Goal: Use online tool/utility: Use online tool/utility

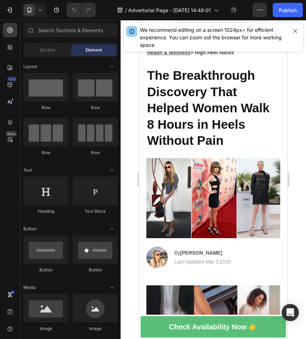
scroll to position [39, 0]
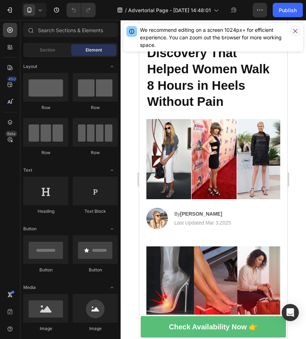
click at [296, 30] on icon "button" at bounding box center [295, 31] width 6 height 6
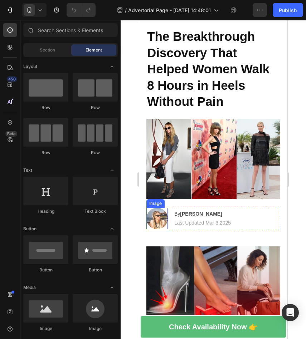
click at [175, 210] on p "By [PERSON_NAME]" at bounding box center [202, 214] width 56 height 8
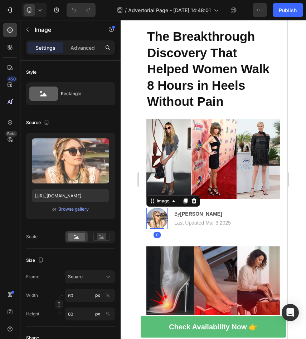
click at [152, 215] on img at bounding box center [156, 218] width 21 height 21
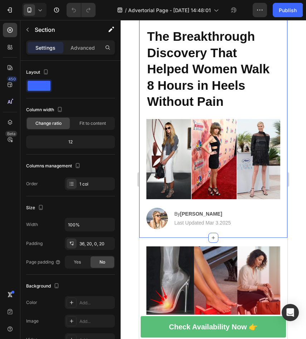
click at [143, 216] on div "Health & Wellness > High Heel Hacks Text Block The Breakthrough Discovery That …" at bounding box center [213, 117] width 148 height 242
click at [209, 220] on p "Last Updated Mar 3.2025" at bounding box center [202, 223] width 56 height 8
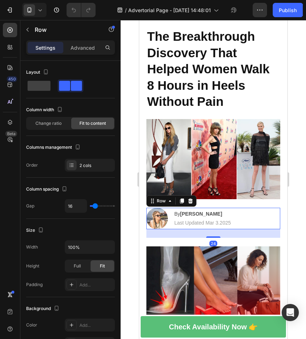
click at [254, 217] on div "Image By [PERSON_NAME] Text Block | Text Block Last Updated Mar 3.2025 Text Blo…" at bounding box center [213, 218] width 134 height 21
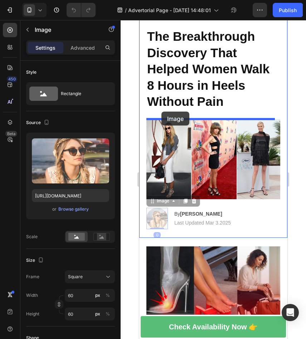
drag, startPoint x: 158, startPoint y: 216, endPoint x: 161, endPoint y: 112, distance: 104.8
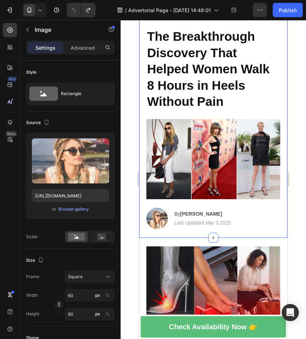
click at [149, 213] on img at bounding box center [156, 218] width 21 height 21
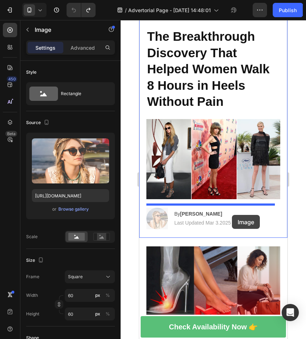
drag, startPoint x: 149, startPoint y: 205, endPoint x: 231, endPoint y: 215, distance: 82.4
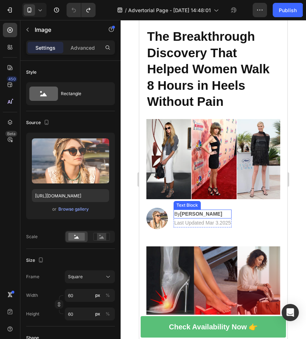
click at [158, 213] on img at bounding box center [156, 218] width 21 height 21
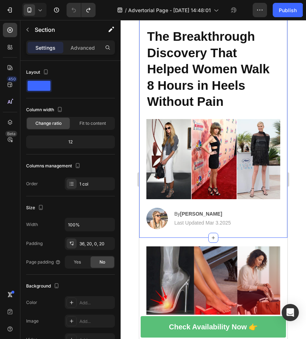
click at [144, 216] on div "Health & Wellness > High Heel Hacks Text Block The Breakthrough Discovery That …" at bounding box center [213, 117] width 148 height 242
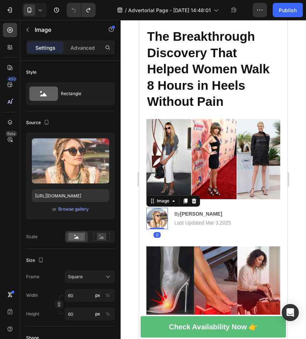
click at [154, 211] on img at bounding box center [156, 218] width 21 height 21
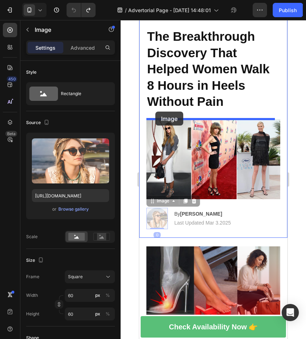
drag, startPoint x: 154, startPoint y: 211, endPoint x: 155, endPoint y: 111, distance: 100.1
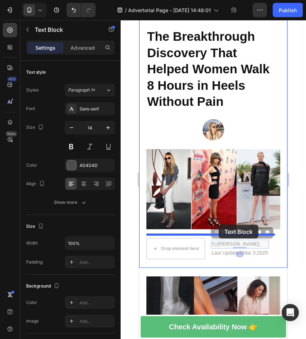
drag, startPoint x: 223, startPoint y: 242, endPoint x: 219, endPoint y: 225, distance: 18.3
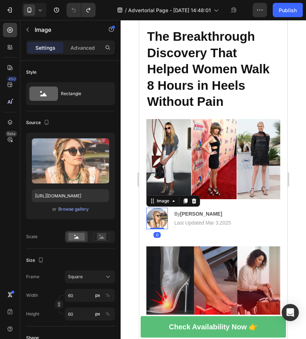
click at [160, 215] on img at bounding box center [156, 218] width 21 height 21
click at [206, 219] on p "Last Updated Mar 3.2025" at bounding box center [202, 223] width 56 height 8
click at [162, 208] on img at bounding box center [156, 218] width 21 height 21
click at [197, 211] on strong "[PERSON_NAME]" at bounding box center [201, 214] width 42 height 6
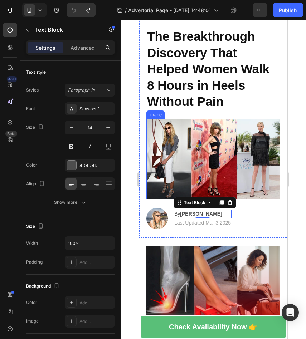
click at [225, 158] on img at bounding box center [213, 159] width 134 height 80
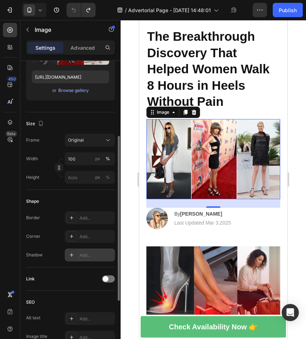
scroll to position [148, 0]
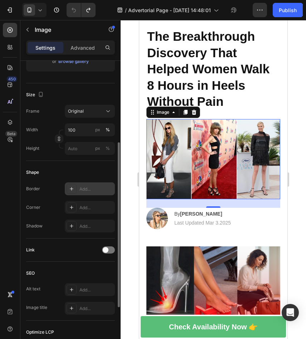
click at [86, 187] on div "Add..." at bounding box center [96, 189] width 34 height 6
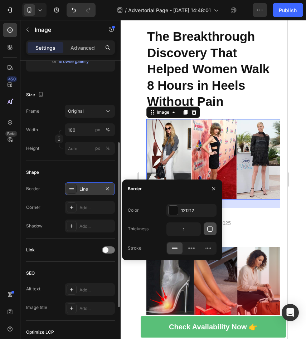
click at [212, 228] on icon "button" at bounding box center [209, 228] width 7 height 7
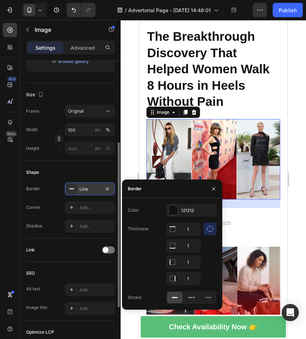
click at [134, 300] on div "Stroke" at bounding box center [135, 297] width 14 height 6
click at [188, 293] on div at bounding box center [191, 297] width 15 height 11
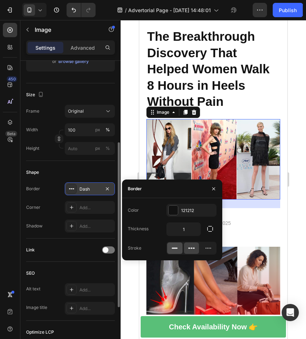
click at [174, 249] on icon at bounding box center [174, 248] width 7 height 7
click at [187, 229] on input "1" at bounding box center [184, 229] width 34 height 13
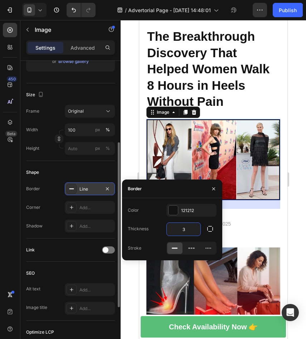
type input "3"
type input "1"
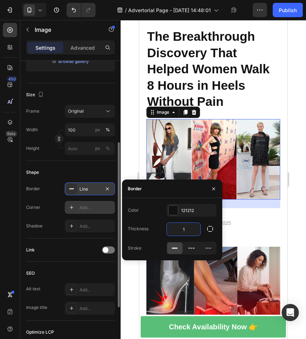
click at [83, 208] on div "Add..." at bounding box center [96, 208] width 34 height 6
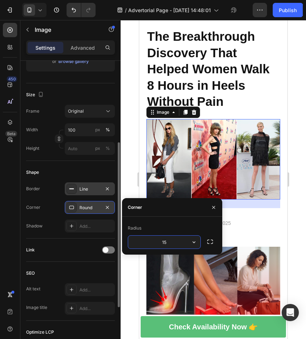
type input "15"
click at [295, 139] on div at bounding box center [213, 179] width 185 height 319
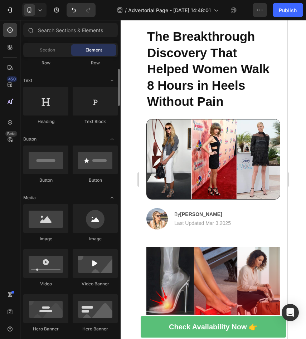
scroll to position [149, 0]
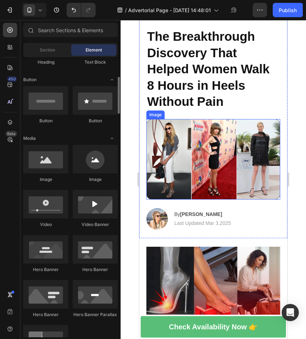
click at [185, 171] on img at bounding box center [213, 159] width 134 height 80
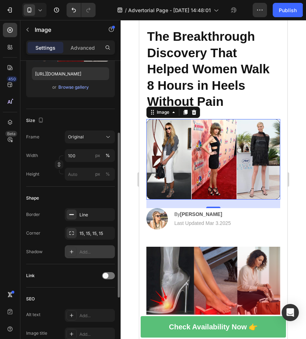
scroll to position [125, 0]
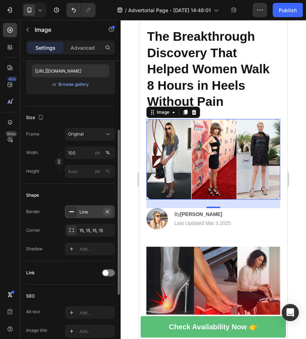
click at [109, 212] on icon "button" at bounding box center [107, 212] width 6 height 6
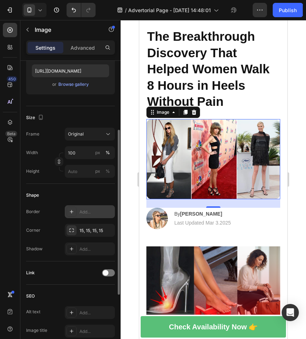
click at [294, 93] on div at bounding box center [213, 179] width 185 height 319
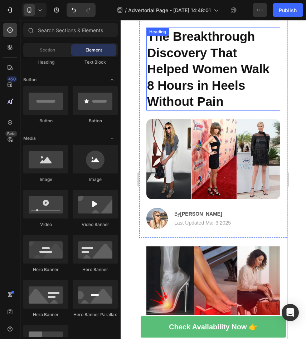
scroll to position [0, 0]
